Goal: Information Seeking & Learning: Check status

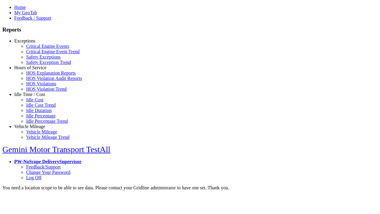
click at [34, 43] on link "Exceptions" at bounding box center [24, 40] width 21 height 5
click at [39, 49] on link "Critical Engine Events" at bounding box center [47, 46] width 43 height 5
type input "**********"
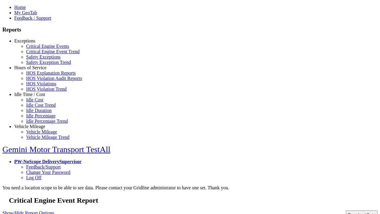
type input "**********"
